Goal: Task Accomplishment & Management: Manage account settings

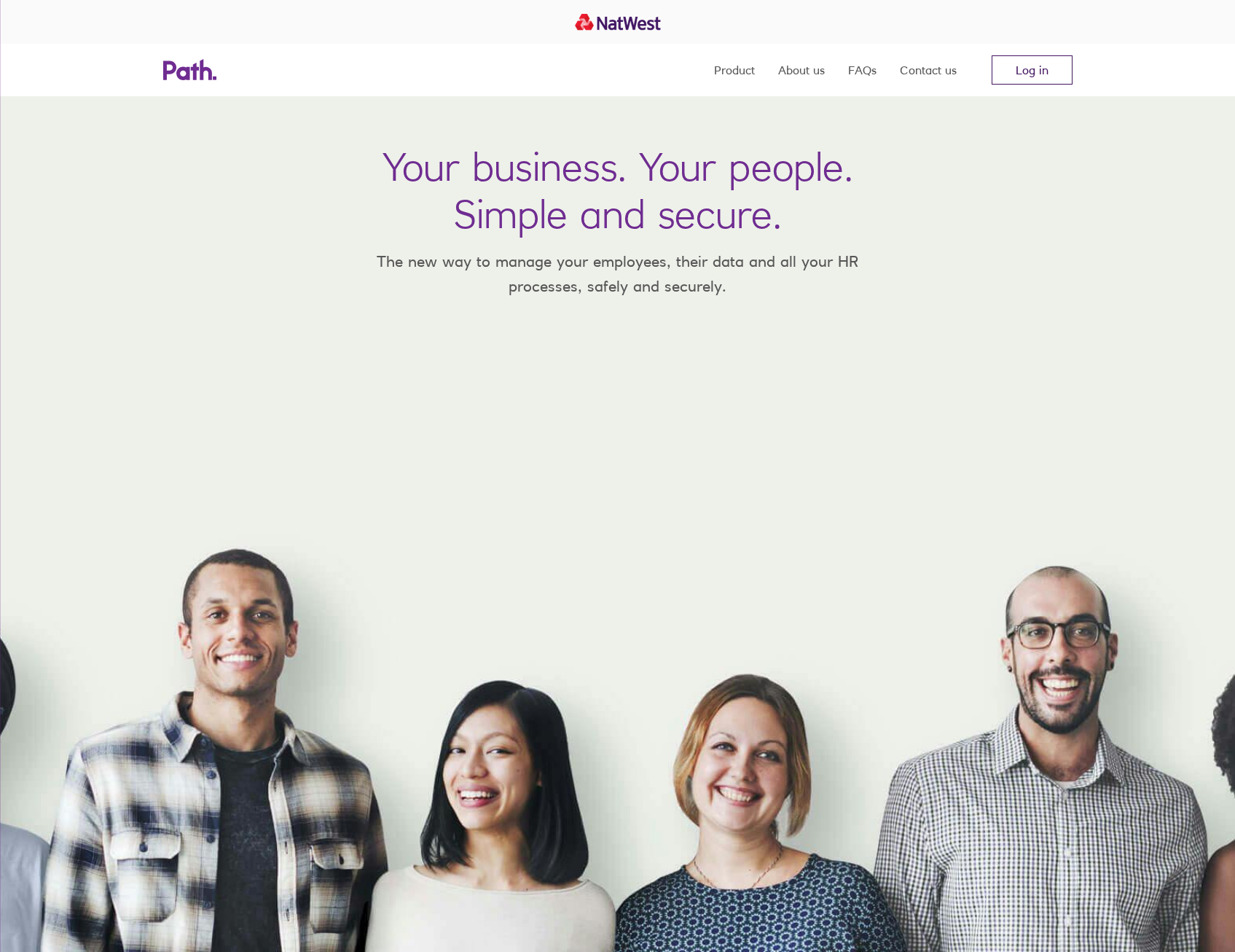
click at [1006, 73] on link "Log in" at bounding box center [1032, 70] width 81 height 29
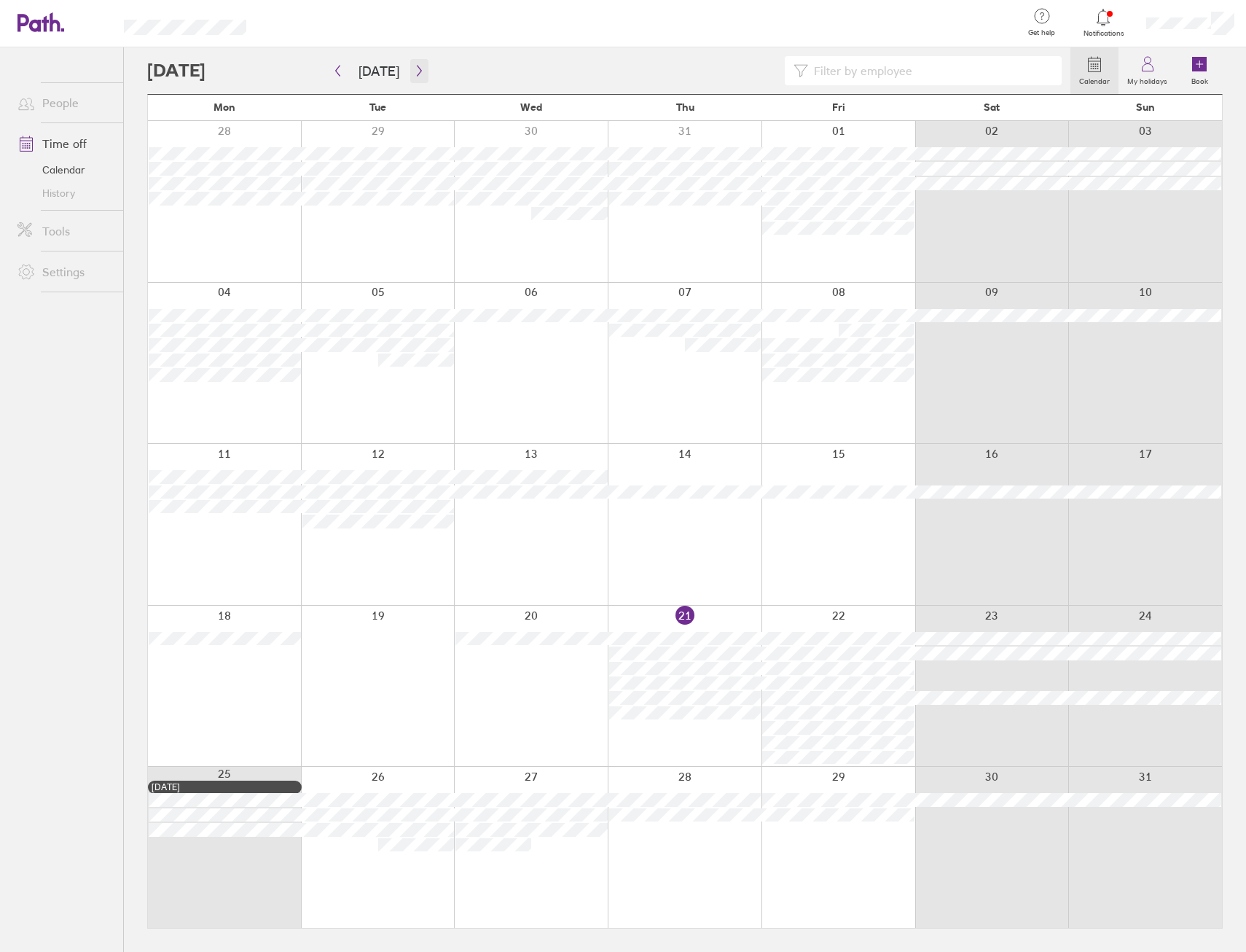
click at [414, 65] on icon "button" at bounding box center [419, 71] width 11 height 12
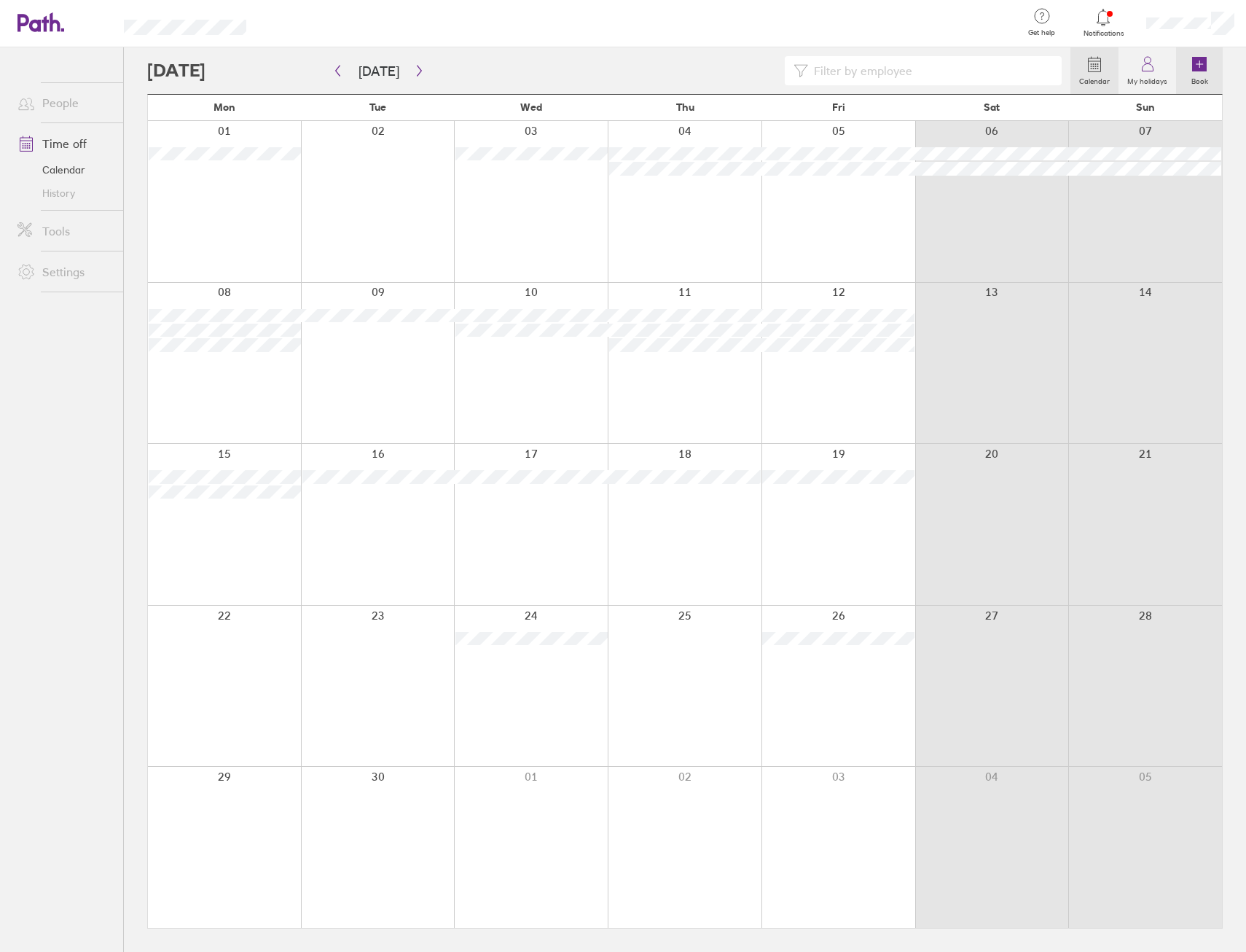
click at [1203, 63] on icon at bounding box center [1200, 64] width 15 height 15
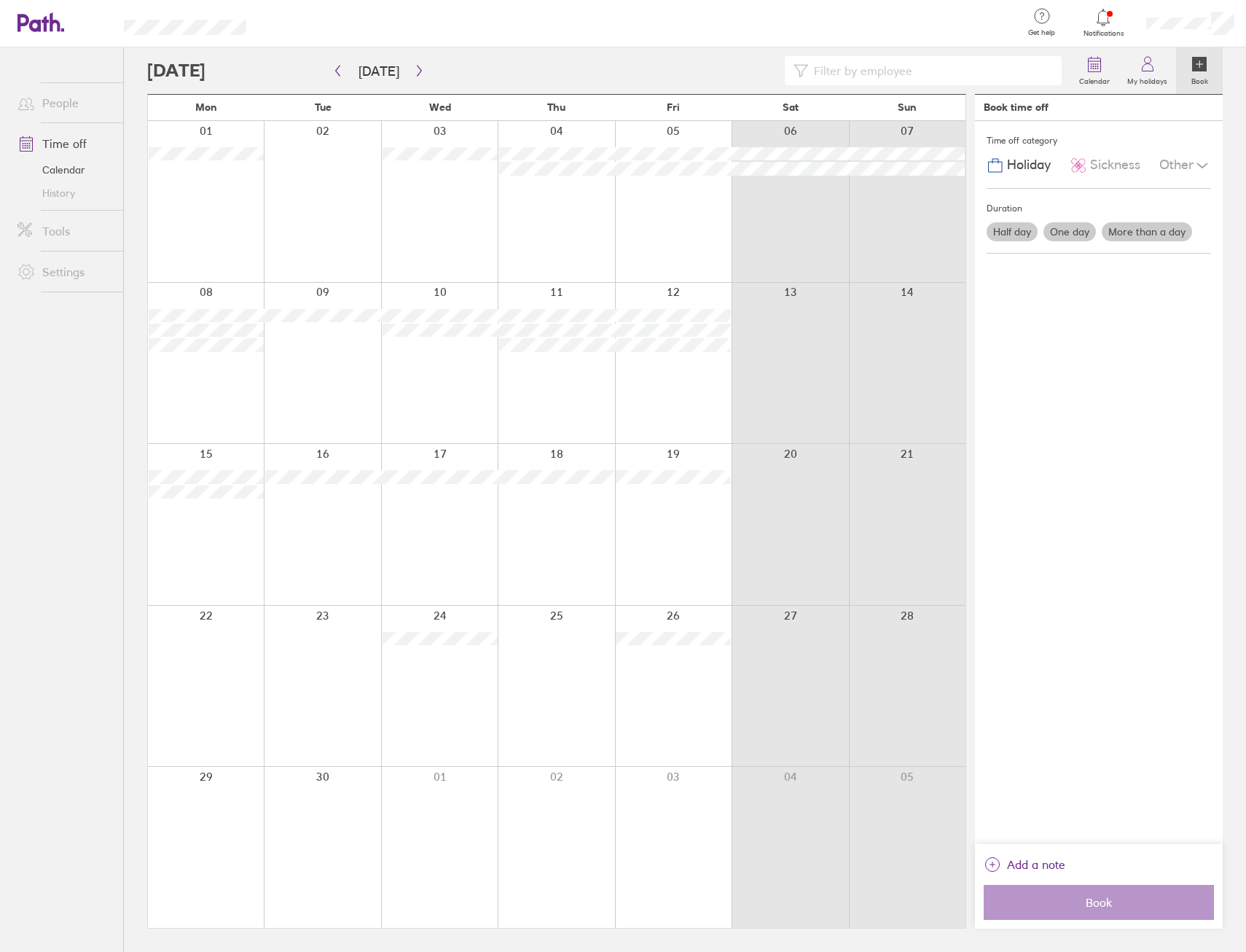
click at [1013, 234] on label "Half day" at bounding box center [1011, 232] width 51 height 19
click at [0, 0] on input "Half day" at bounding box center [0, 0] width 0 height 0
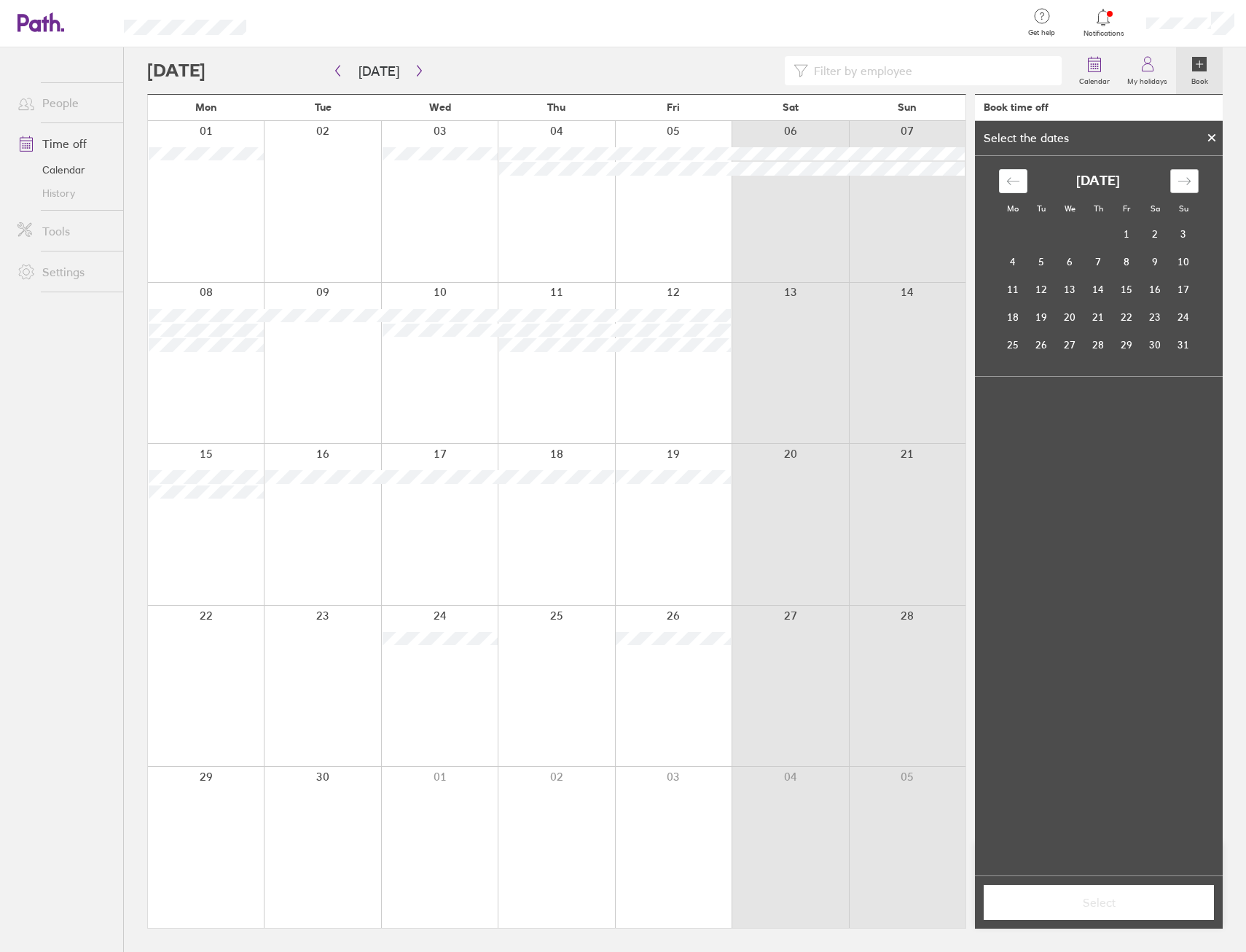
click at [1181, 179] on icon "Move forward to switch to the next month." at bounding box center [1184, 181] width 14 height 14
click at [1069, 232] on td "3" at bounding box center [1070, 235] width 29 height 28
click at [1126, 475] on label "Afternoon" at bounding box center [1126, 474] width 58 height 18
click at [0, 0] on input "Afternoon" at bounding box center [0, 0] width 0 height 0
click at [1101, 902] on span "Select" at bounding box center [1098, 903] width 210 height 13
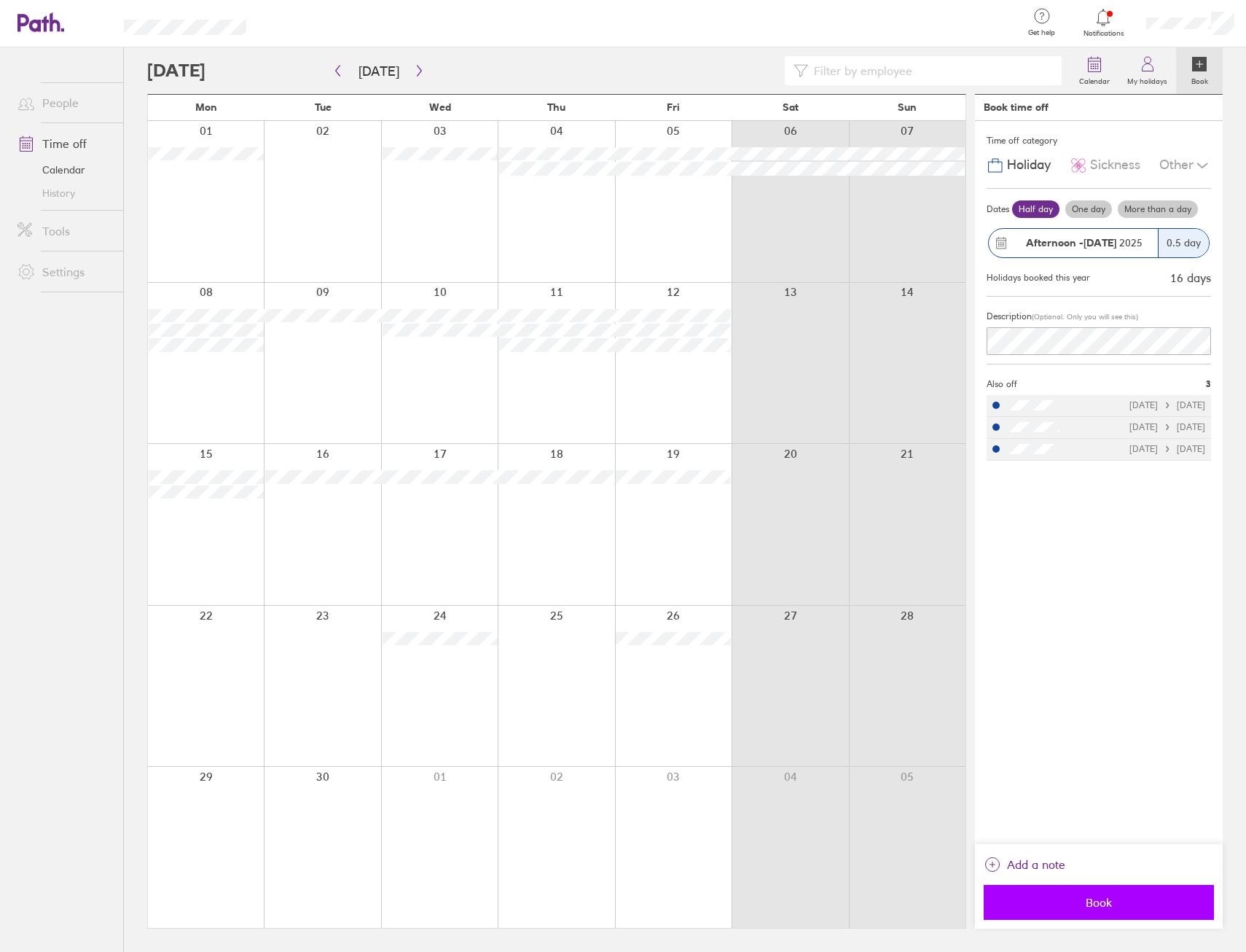
click at [1125, 904] on span "Book" at bounding box center [1098, 903] width 210 height 13
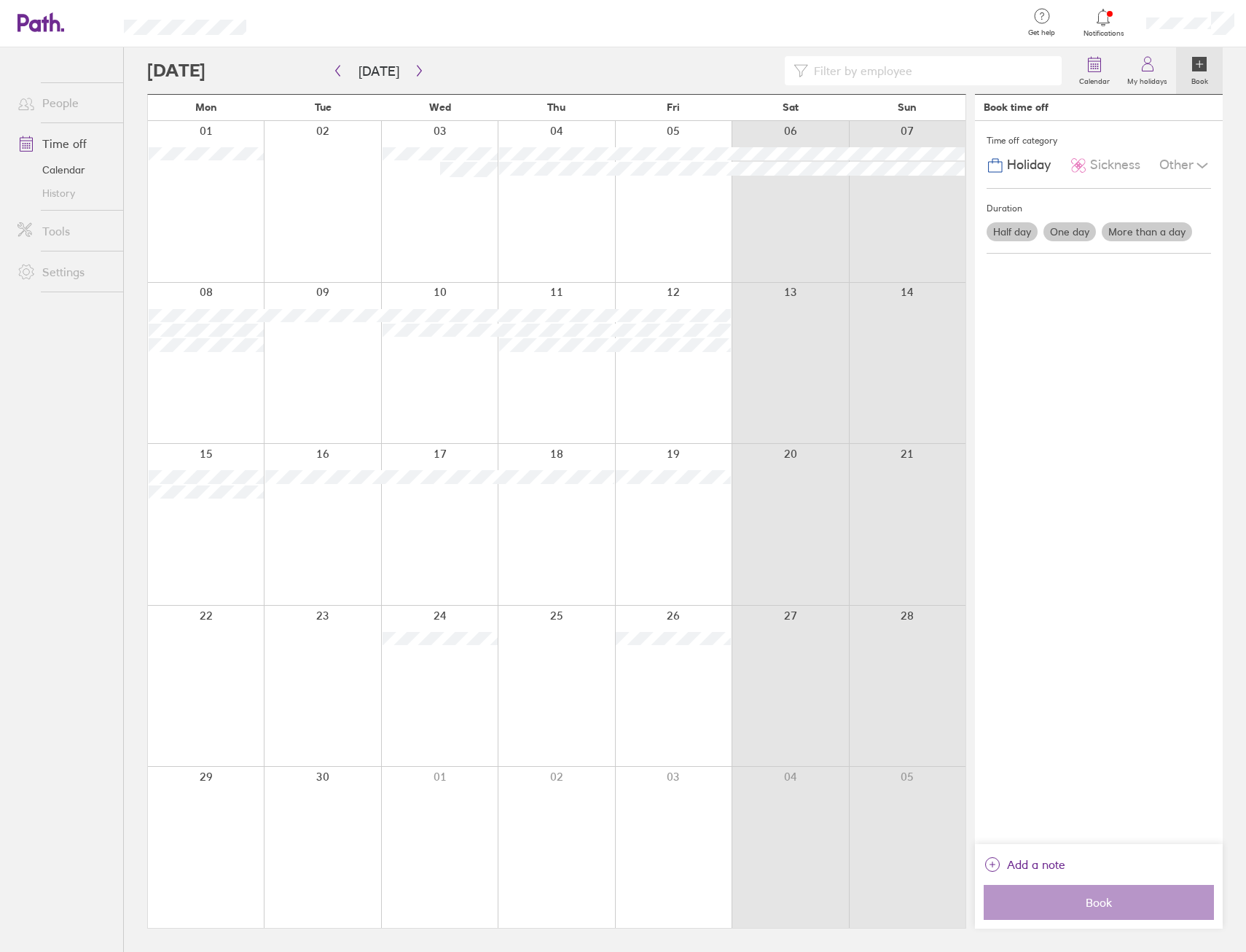
click at [204, 291] on div at bounding box center [206, 363] width 116 height 161
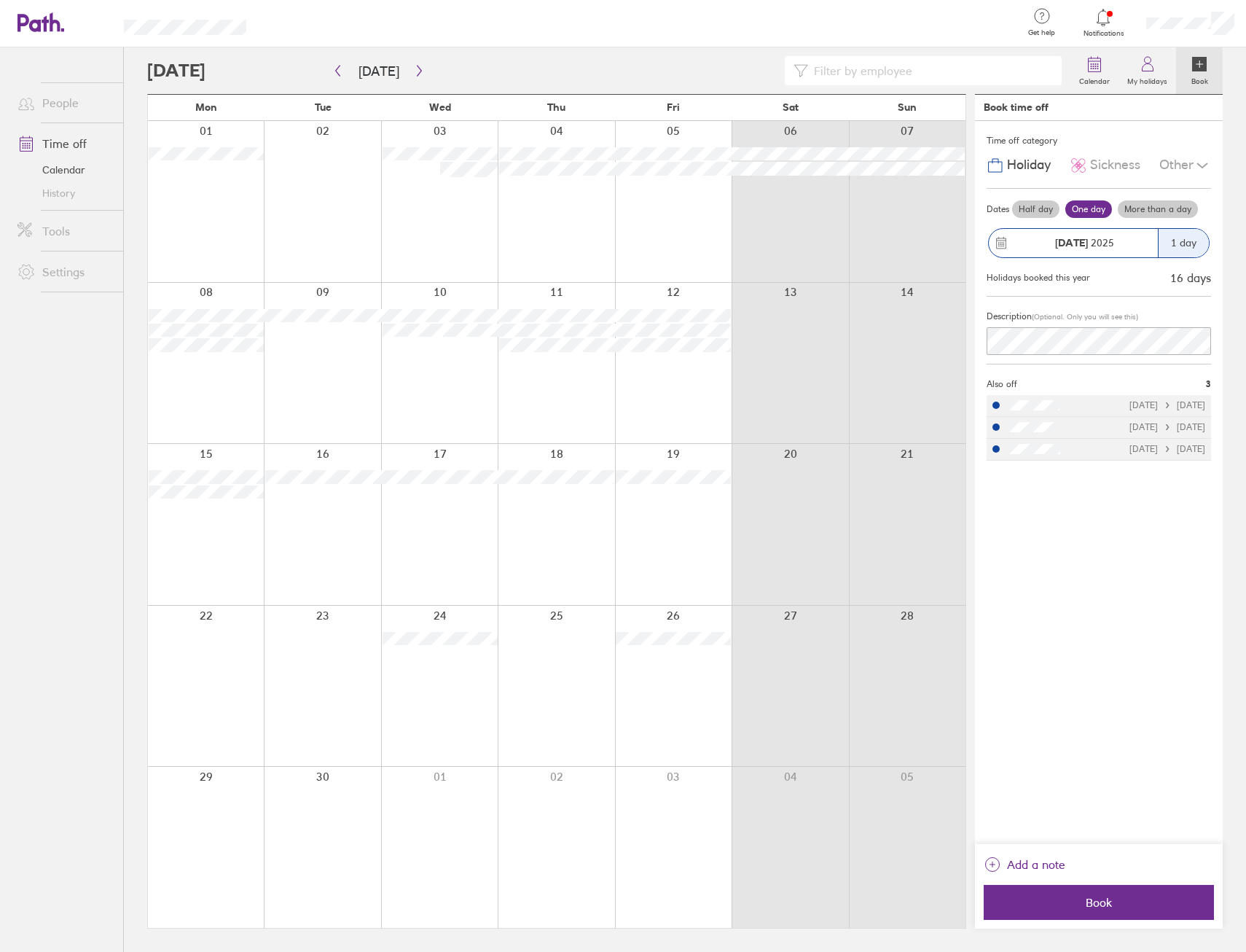
click at [208, 291] on div at bounding box center [206, 363] width 116 height 161
click at [1095, 901] on span "Book" at bounding box center [1098, 903] width 210 height 13
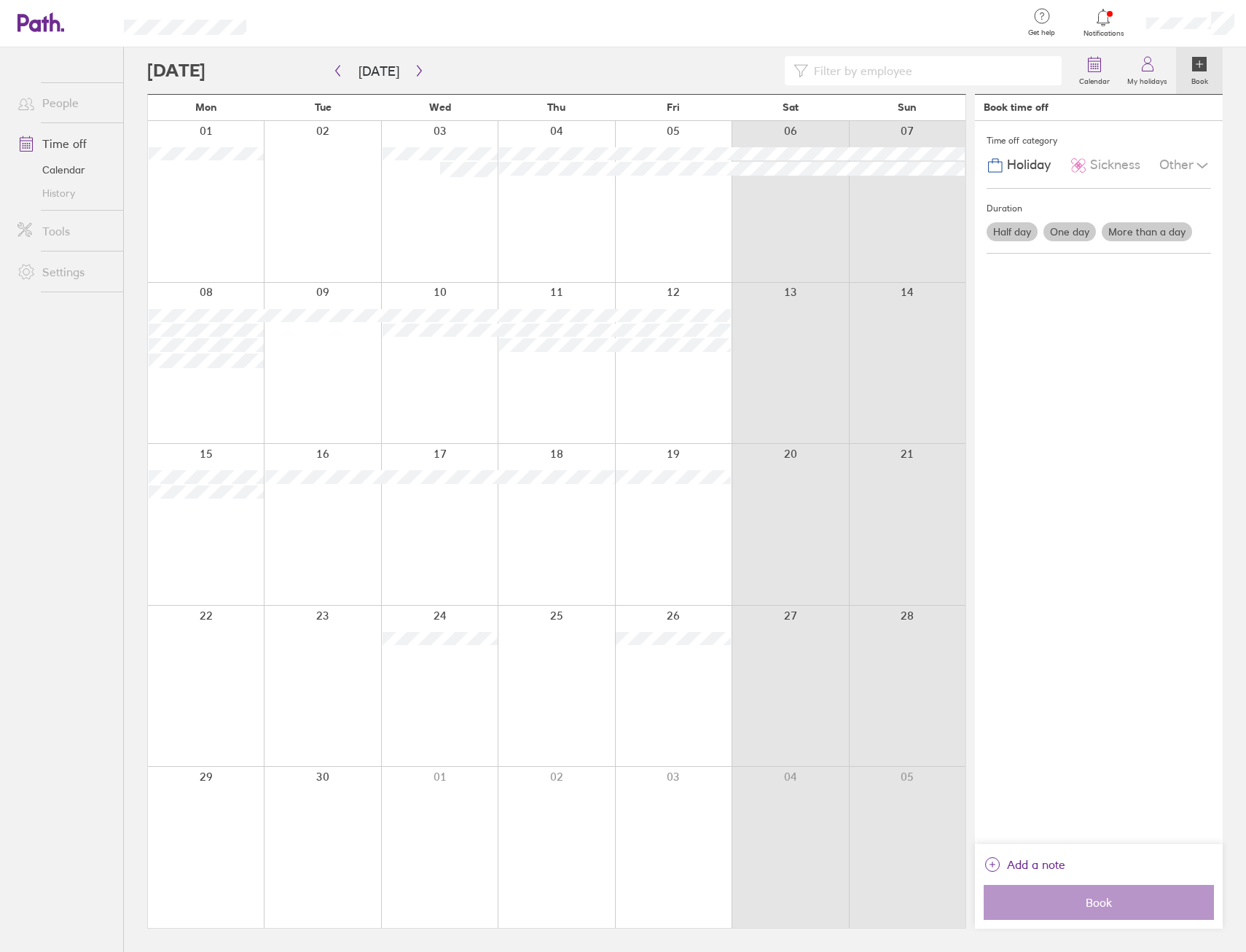
click at [442, 292] on div at bounding box center [439, 363] width 117 height 161
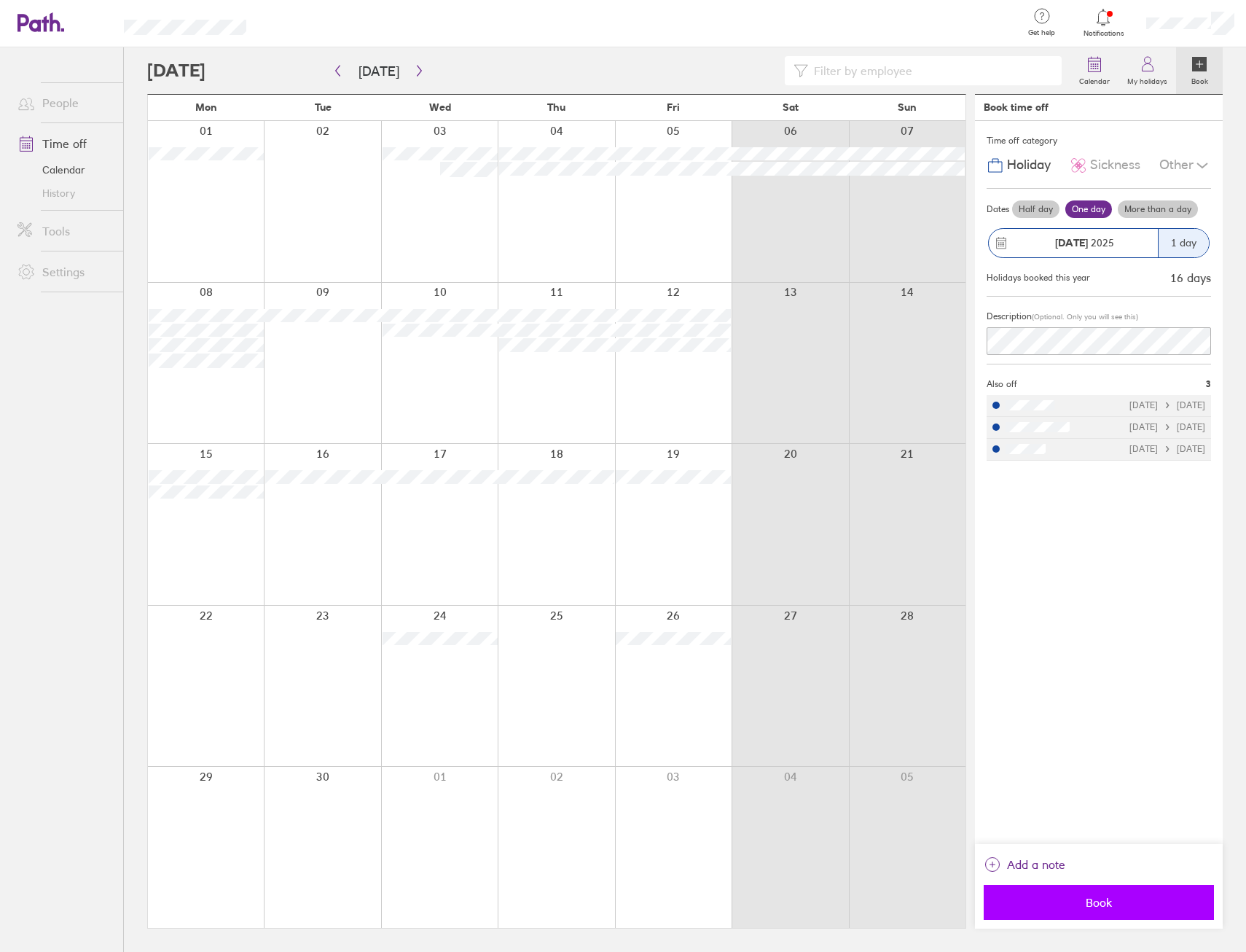
click at [1085, 899] on span "Book" at bounding box center [1098, 903] width 210 height 13
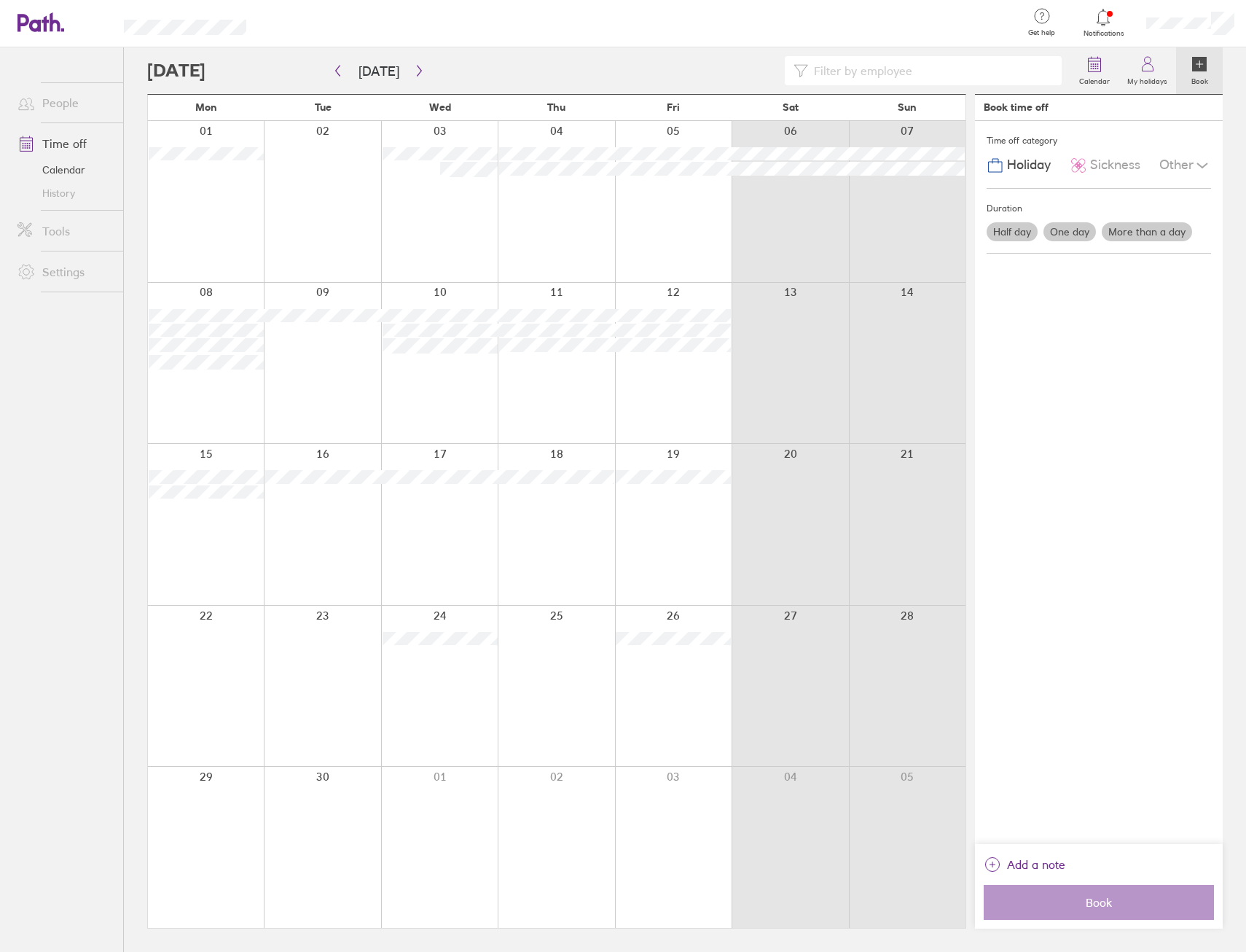
click at [673, 57] on div at bounding box center [608, 71] width 923 height 29
click at [1201, 65] on icon at bounding box center [1200, 64] width 15 height 15
click at [527, 65] on div at bounding box center [608, 71] width 923 height 29
click at [417, 69] on icon "button" at bounding box center [419, 71] width 11 height 12
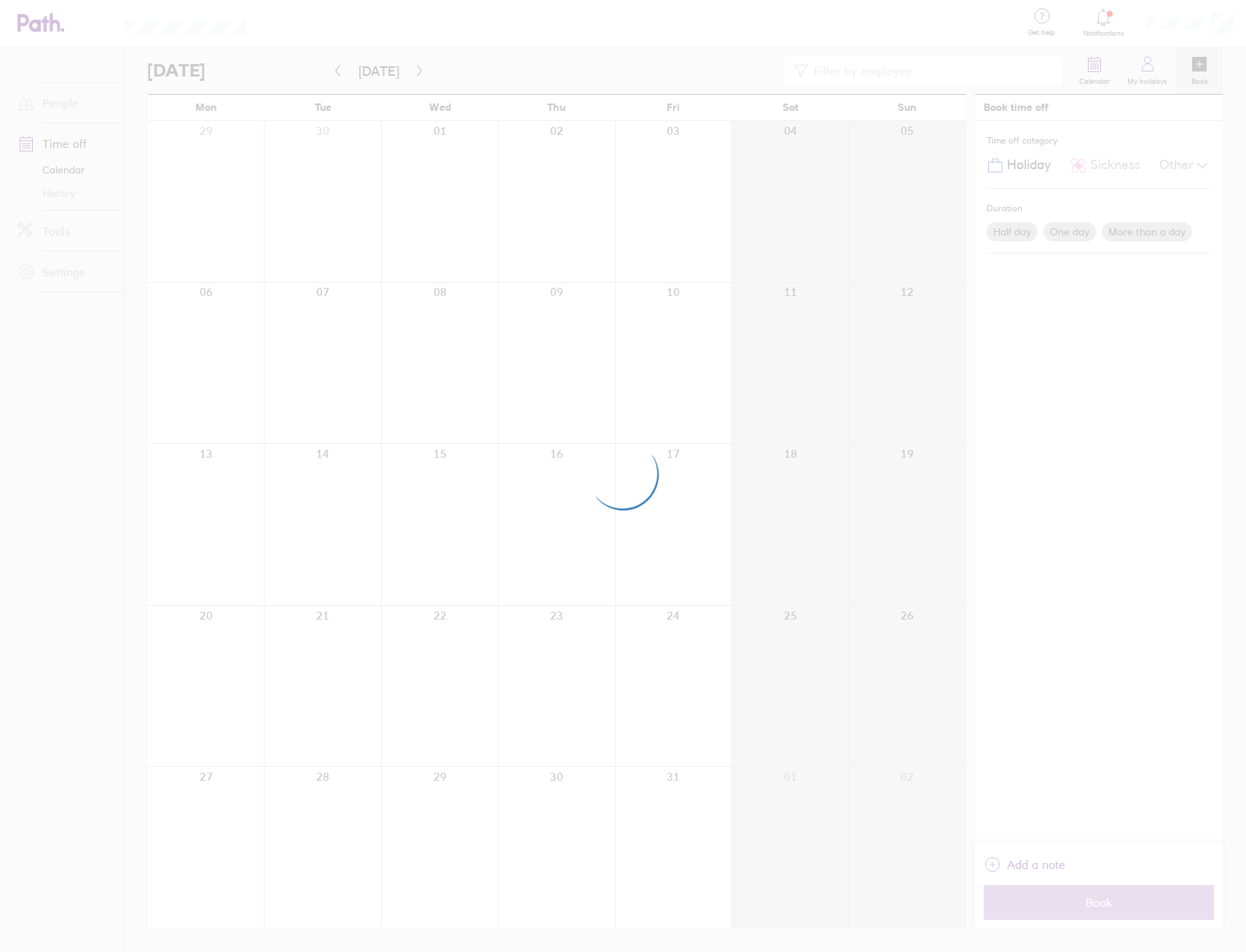
click at [346, 70] on div at bounding box center [623, 476] width 1246 height 952
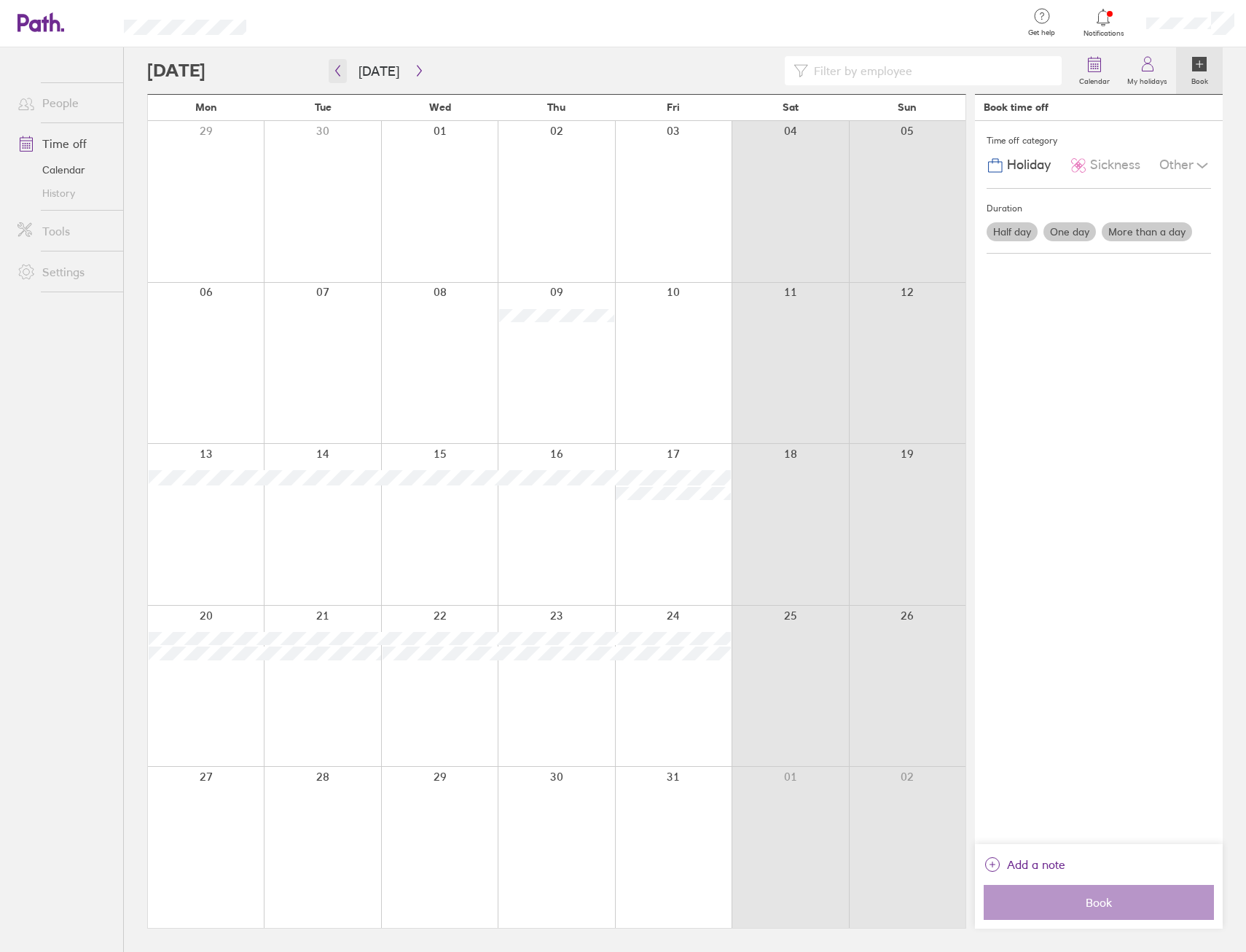
click at [343, 71] on button "button" at bounding box center [338, 71] width 18 height 24
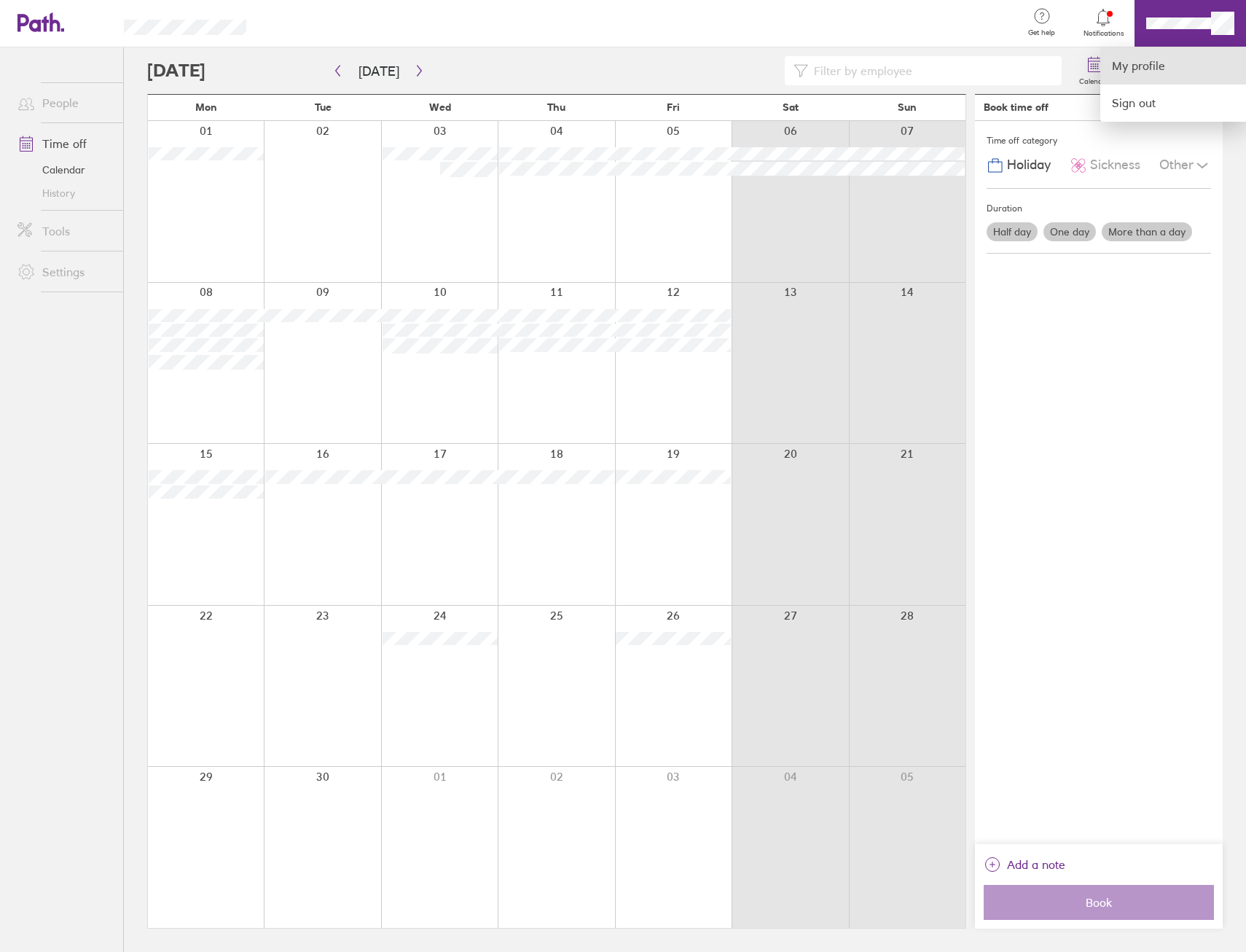
click at [1161, 72] on link "My profile" at bounding box center [1173, 65] width 146 height 38
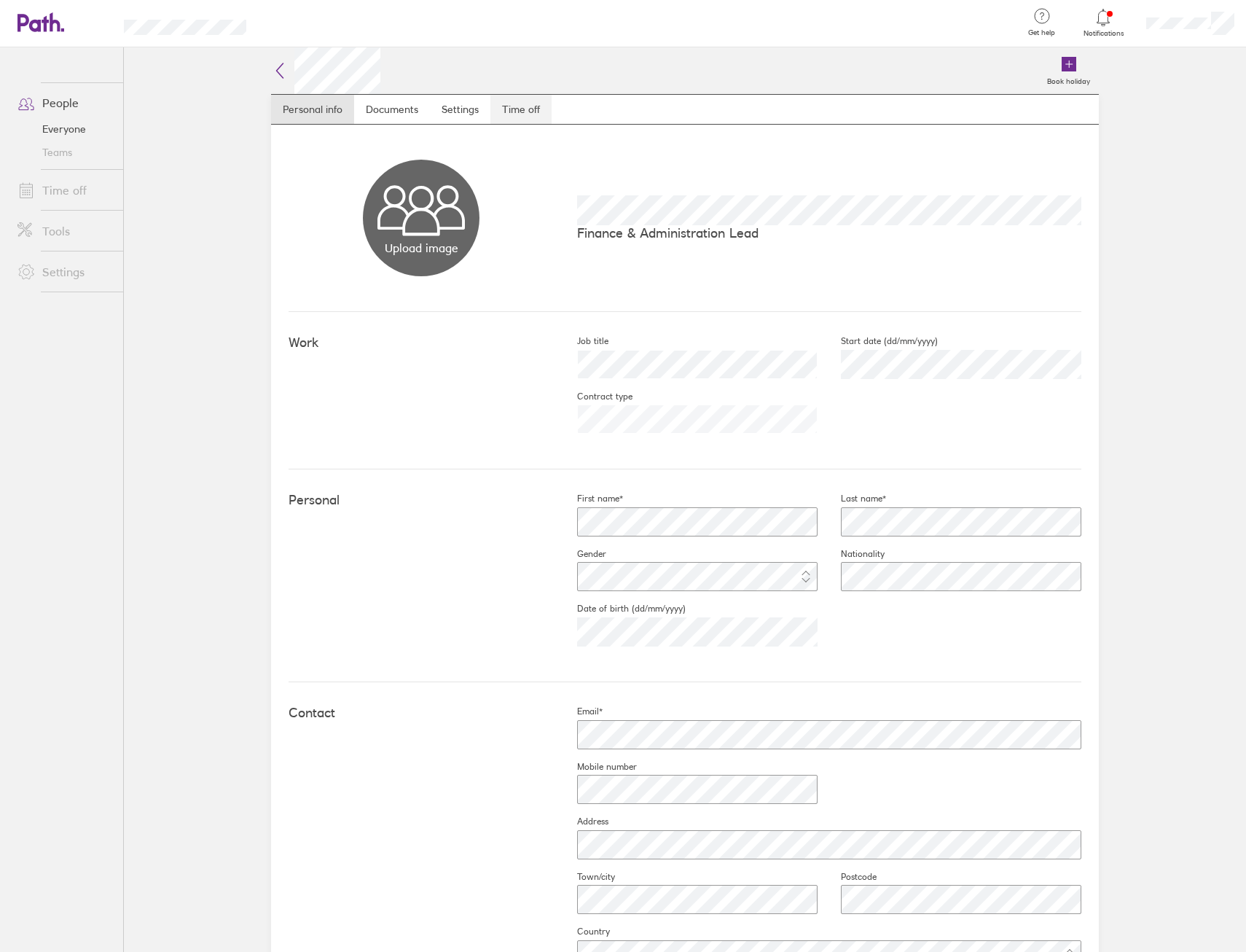
click at [519, 108] on link "Time off" at bounding box center [521, 110] width 61 height 29
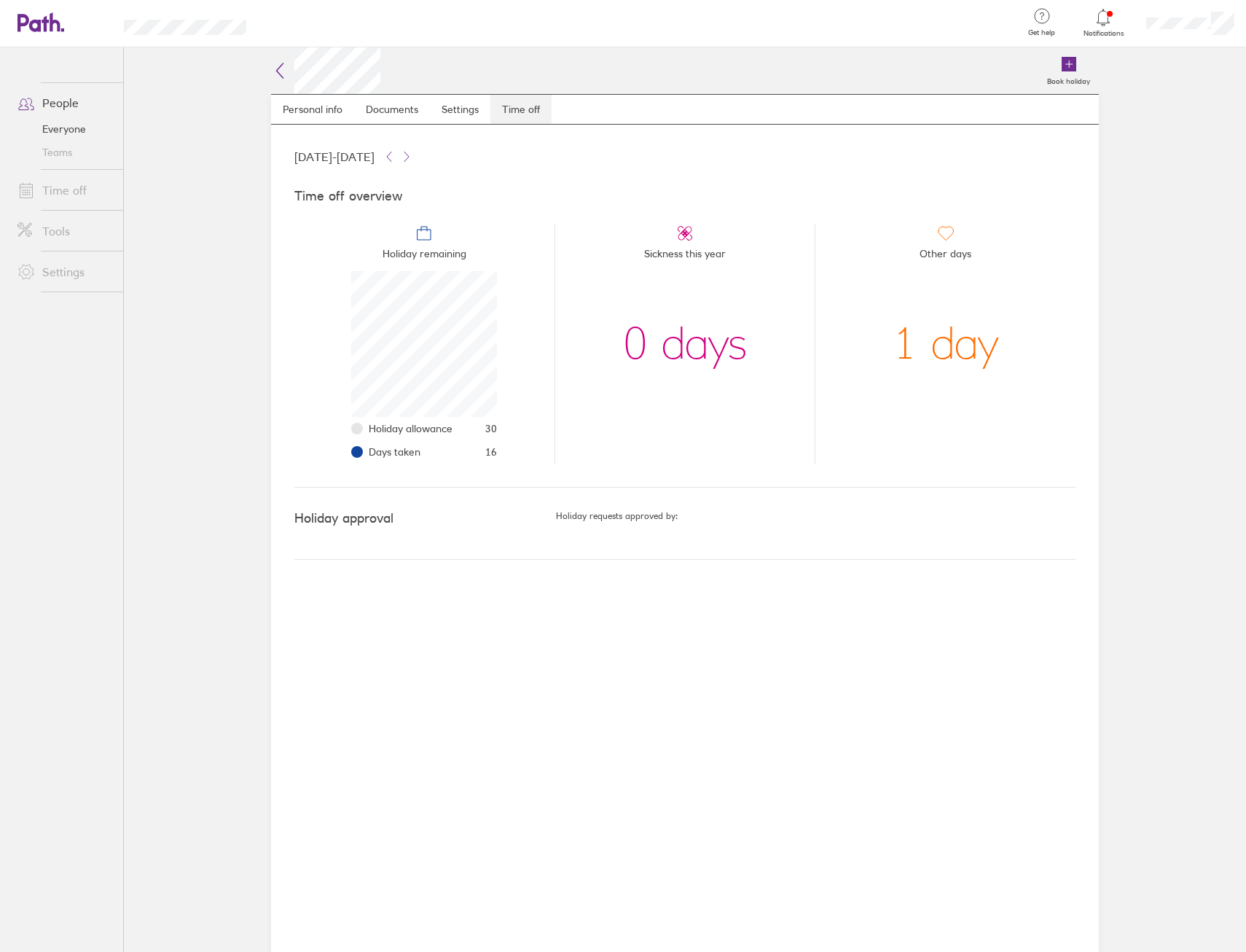
scroll to position [146, 146]
